Goal: Task Accomplishment & Management: Manage account settings

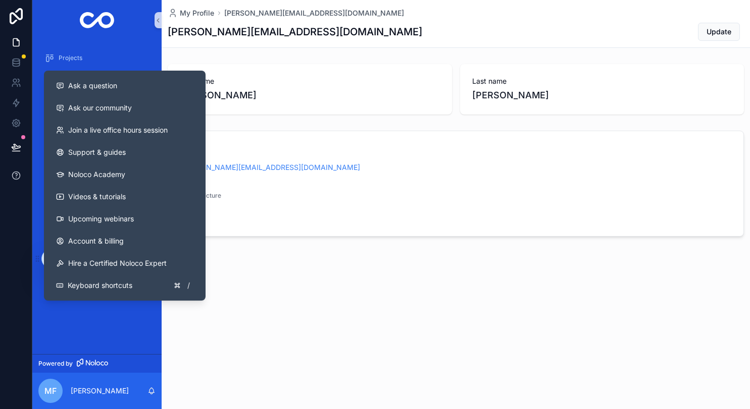
click at [21, 181] on icon at bounding box center [16, 176] width 10 height 10
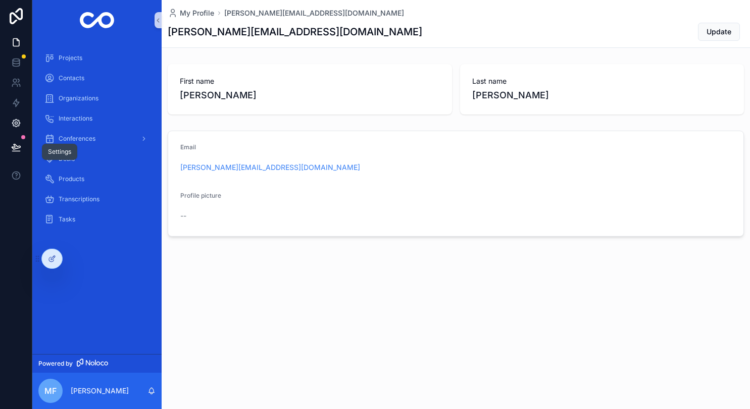
click at [17, 128] on icon at bounding box center [16, 123] width 10 height 10
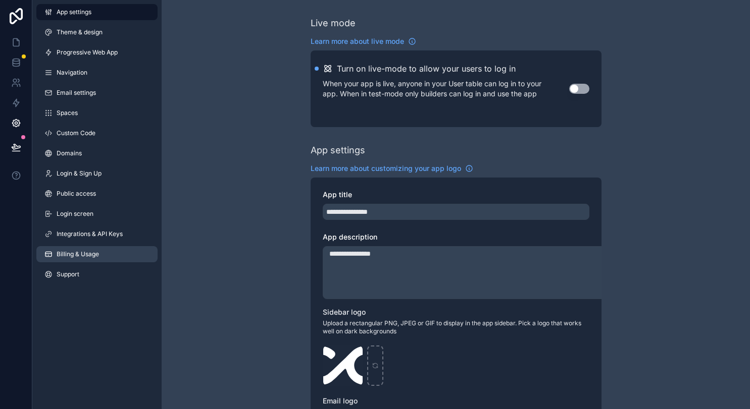
click at [99, 258] on span "Billing & Usage" at bounding box center [78, 254] width 42 height 8
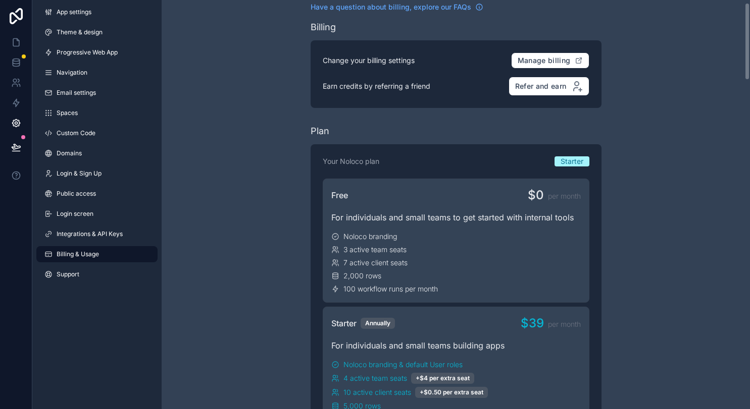
scroll to position [14, 0]
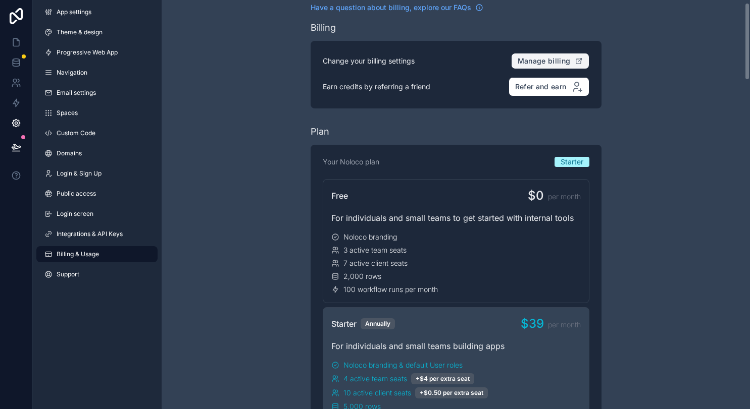
click at [589, 69] on button "Manage billing" at bounding box center [550, 61] width 78 height 16
